Goal: Information Seeking & Learning: Learn about a topic

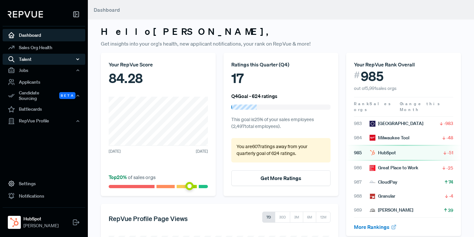
click at [30, 59] on div "Talent" at bounding box center [44, 59] width 83 height 11
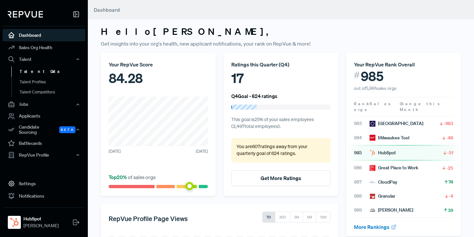
click at [31, 71] on link "Talent Data" at bounding box center [52, 71] width 83 height 10
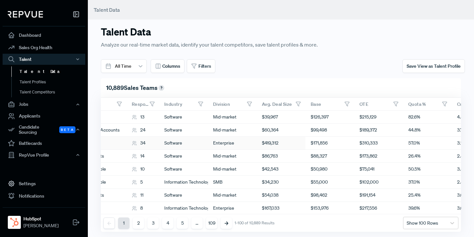
scroll to position [0, 252]
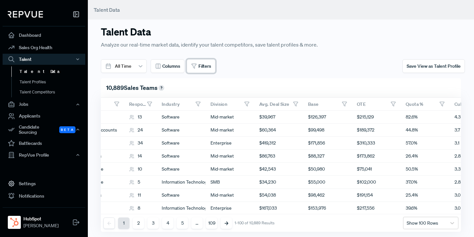
click at [202, 67] on span "Filters" at bounding box center [204, 66] width 13 height 7
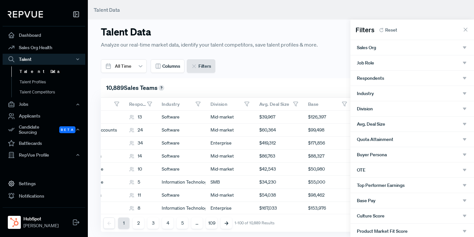
click at [371, 94] on span "Industry" at bounding box center [365, 93] width 17 height 5
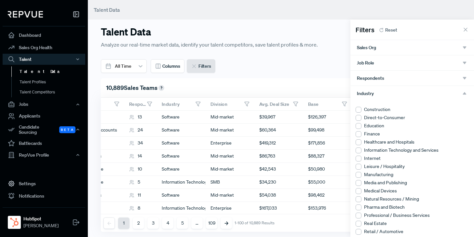
click at [360, 142] on div at bounding box center [358, 142] width 6 height 6
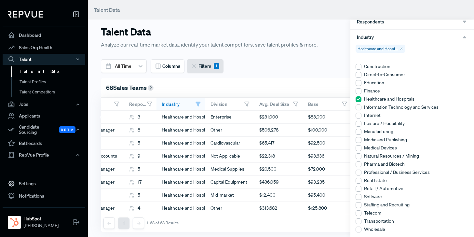
scroll to position [57, 0]
click at [359, 147] on div at bounding box center [358, 147] width 6 height 6
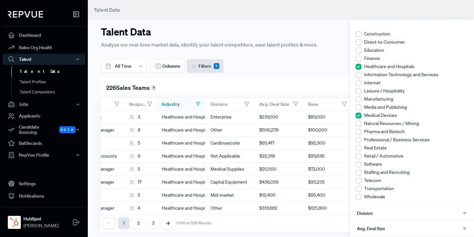
scroll to position [90, 0]
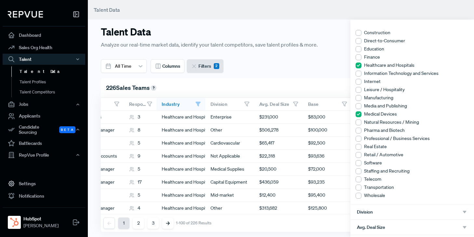
click at [358, 130] on div at bounding box center [358, 130] width 6 height 6
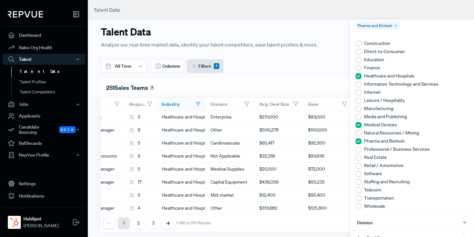
click at [290, 61] on div at bounding box center [237, 118] width 474 height 237
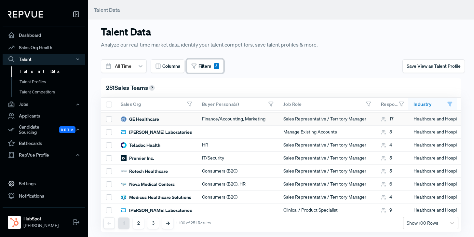
scroll to position [51, 0]
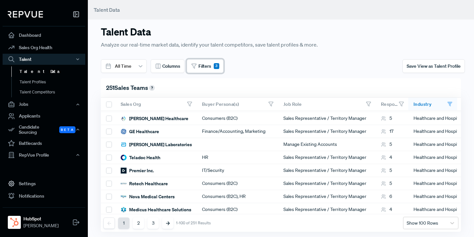
click at [199, 65] on span "Filters" at bounding box center [204, 66] width 13 height 7
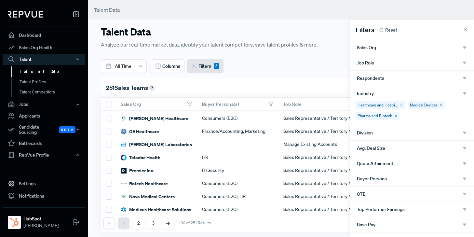
click at [379, 47] on div "Sales Org" at bounding box center [412, 48] width 111 height 6
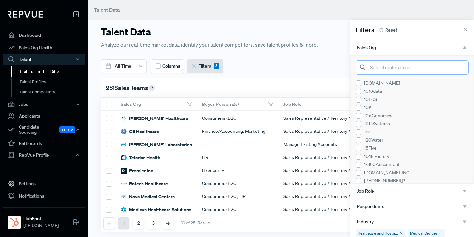
click at [390, 66] on input "search" at bounding box center [411, 67] width 113 height 14
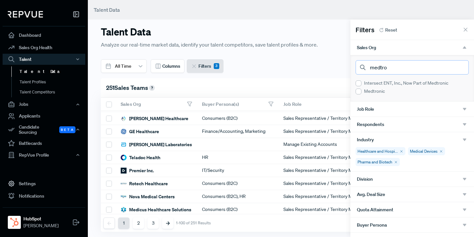
type input "medtro"
click at [359, 93] on div at bounding box center [358, 91] width 6 height 6
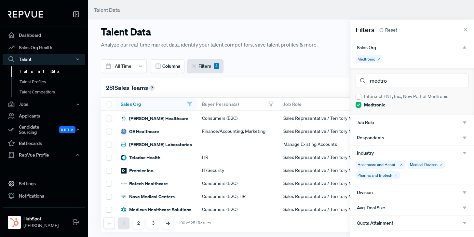
scroll to position [0, 0]
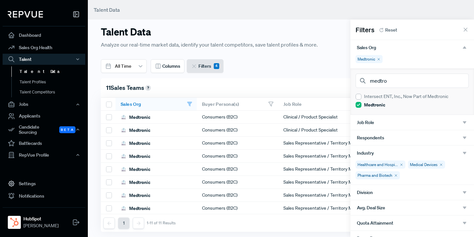
click at [309, 27] on div at bounding box center [237, 118] width 474 height 237
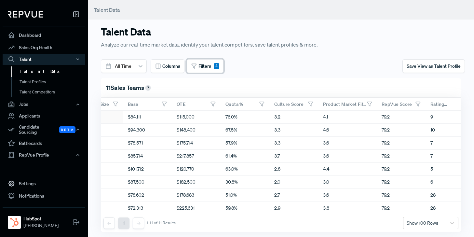
scroll to position [0, 510]
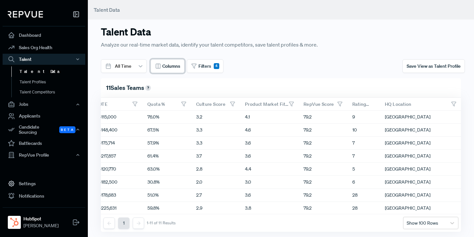
click at [163, 64] on span "Columns" at bounding box center [171, 66] width 18 height 7
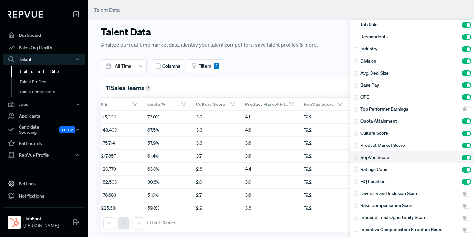
scroll to position [0, 0]
